Goal: Transaction & Acquisition: Obtain resource

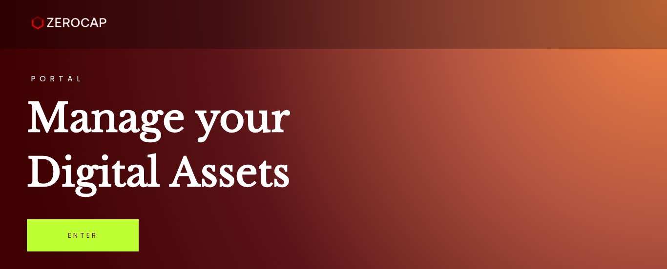
click at [93, 234] on link "Enter" at bounding box center [83, 236] width 112 height 32
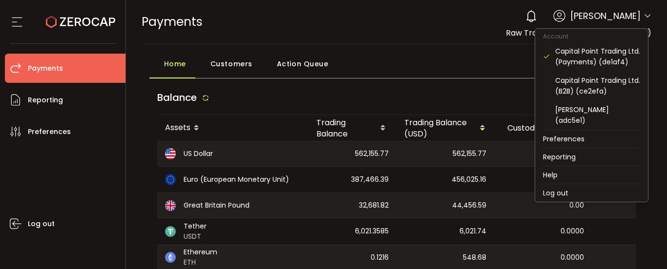
click at [643, 14] on icon at bounding box center [647, 16] width 8 height 8
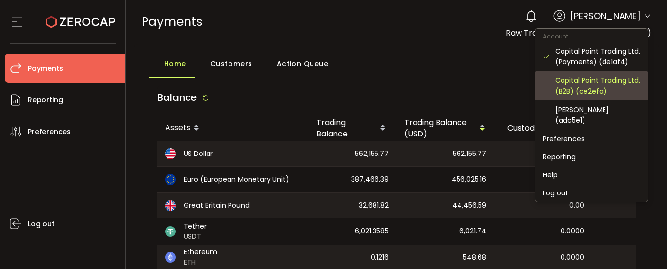
click at [597, 86] on div "Capital Point Trading Ltd. (B2B) (ce2efa)" at bounding box center [597, 85] width 85 height 21
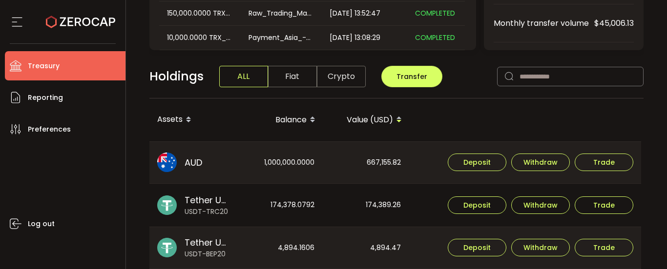
scroll to position [98, 0]
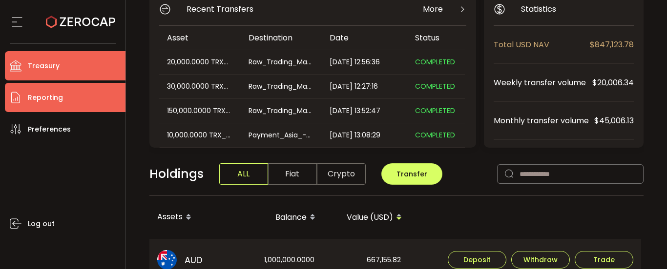
click at [58, 98] on span "Reporting" at bounding box center [45, 98] width 35 height 14
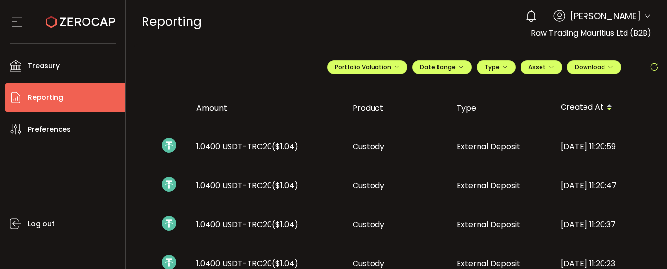
drag, startPoint x: 298, startPoint y: 43, endPoint x: 304, endPoint y: 41, distance: 5.7
click at [298, 43] on div "REPORTING Buy Power $0.00 USD Reporting Reporting Verify Your Identity 0 [PERSO…" at bounding box center [397, 22] width 510 height 44
click at [575, 65] on span "Download" at bounding box center [594, 67] width 39 height 8
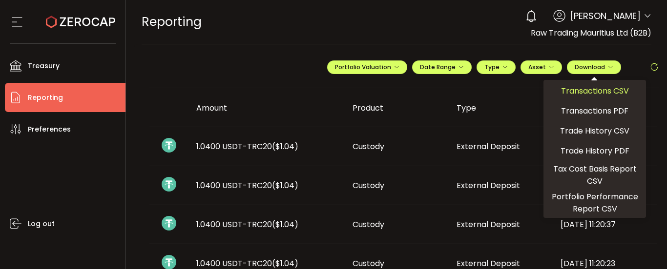
click at [597, 91] on span "Transactions CSV" at bounding box center [595, 91] width 68 height 12
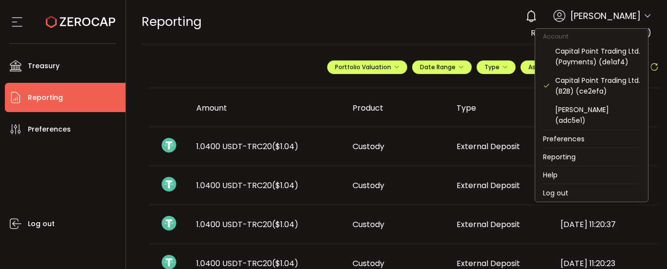
click at [644, 16] on icon at bounding box center [647, 16] width 8 height 8
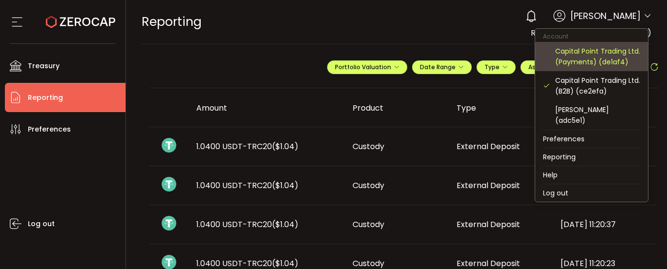
click at [588, 60] on div "Capital Point Trading Ltd. (Payments) (de1af4)" at bounding box center [597, 56] width 85 height 21
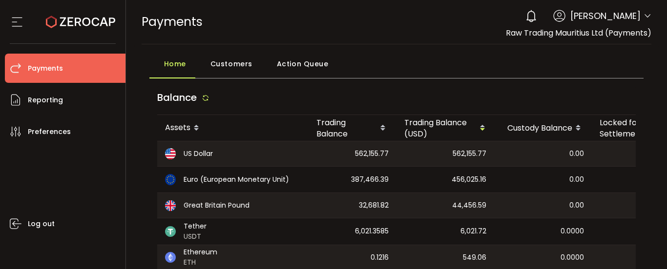
click at [434, 77] on div "Home Customers Action Queue" at bounding box center [396, 66] width 494 height 24
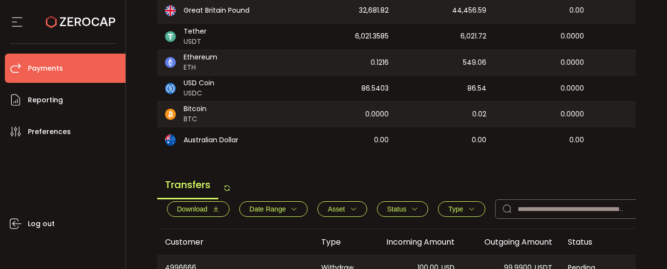
scroll to position [293, 0]
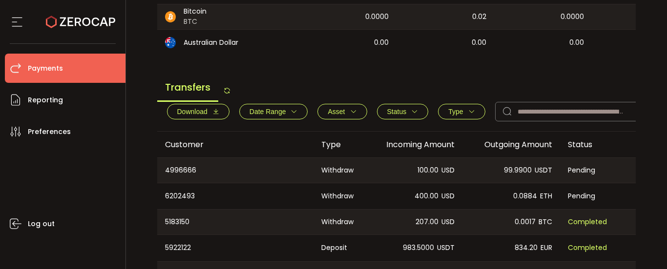
click at [222, 117] on button "Download" at bounding box center [198, 112] width 62 height 16
